Goal: Task Accomplishment & Management: Manage account settings

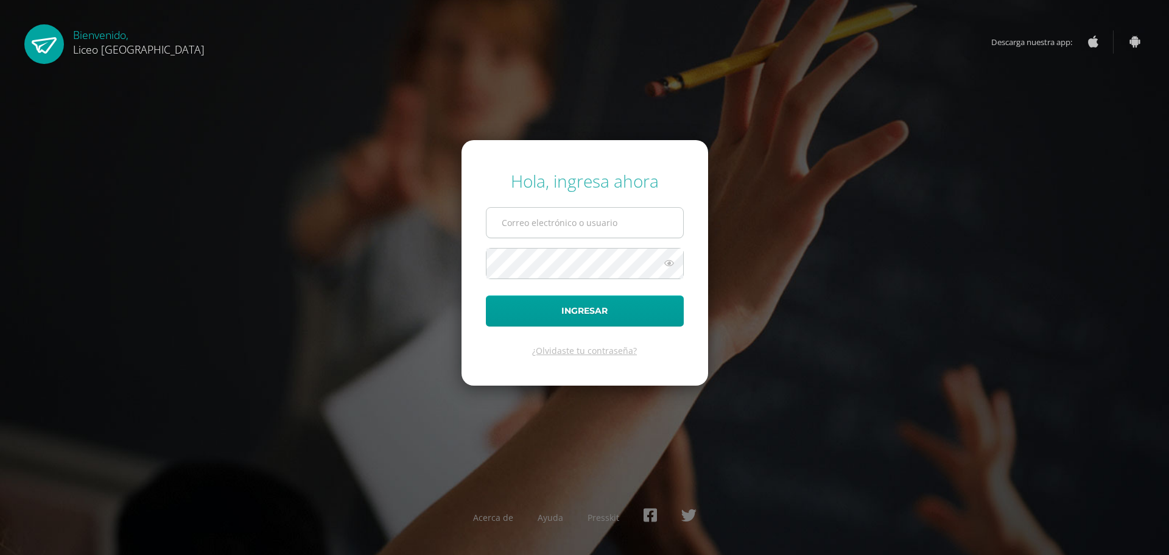
click at [612, 218] on input "text" at bounding box center [584, 223] width 197 height 30
type input "20192270"
click at [602, 308] on button "Ingresar" at bounding box center [585, 310] width 198 height 31
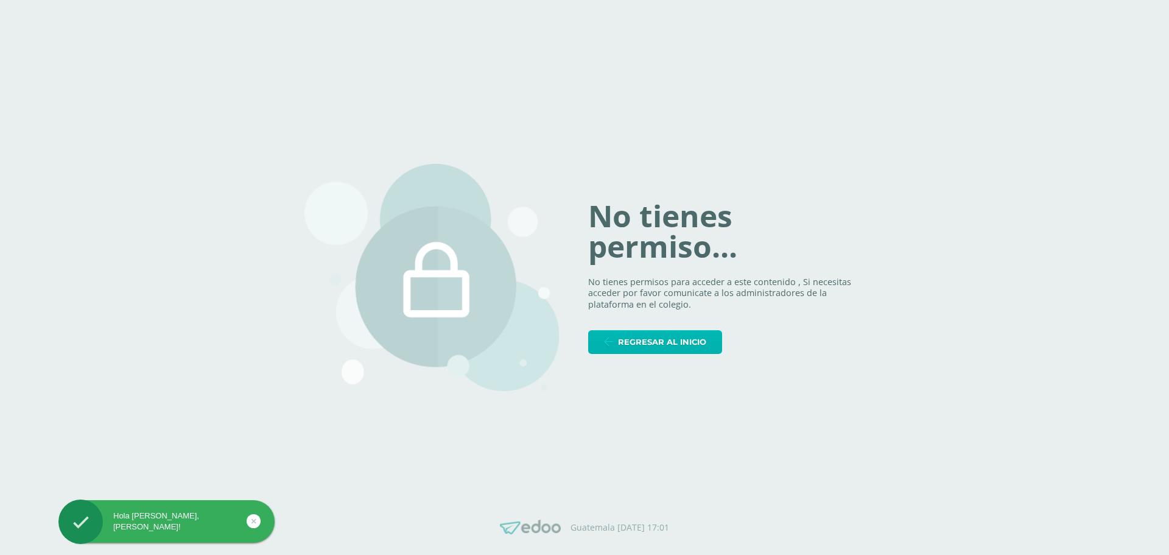
click at [694, 345] on span "Regresar al inicio" at bounding box center [662, 342] width 88 height 23
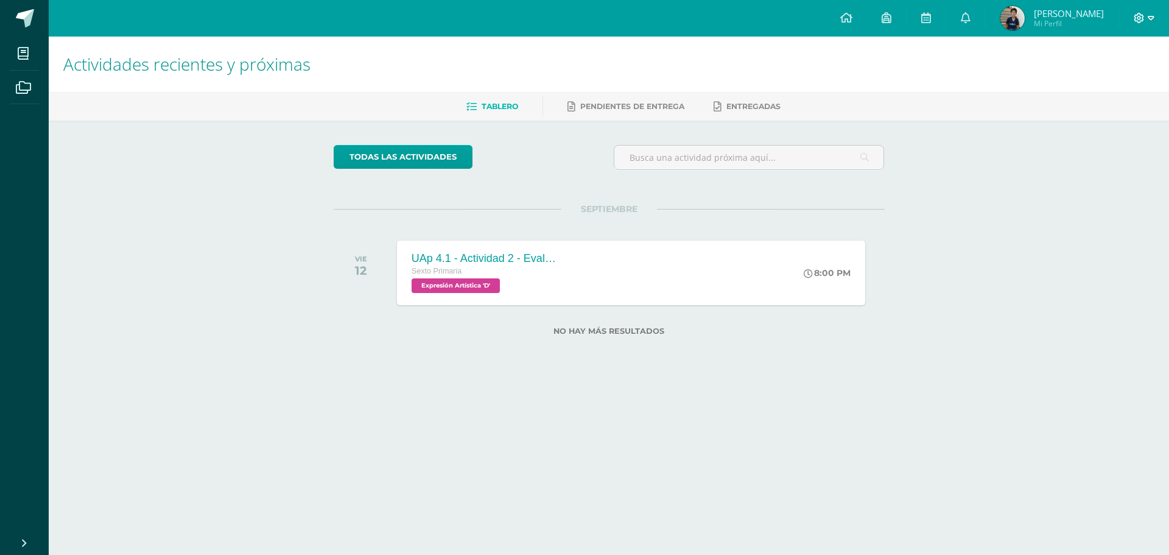
click at [1143, 23] on span at bounding box center [1144, 18] width 21 height 13
click at [1130, 82] on span "Cerrar sesión" at bounding box center [1112, 83] width 55 height 12
